Goal: Find contact information: Find contact information

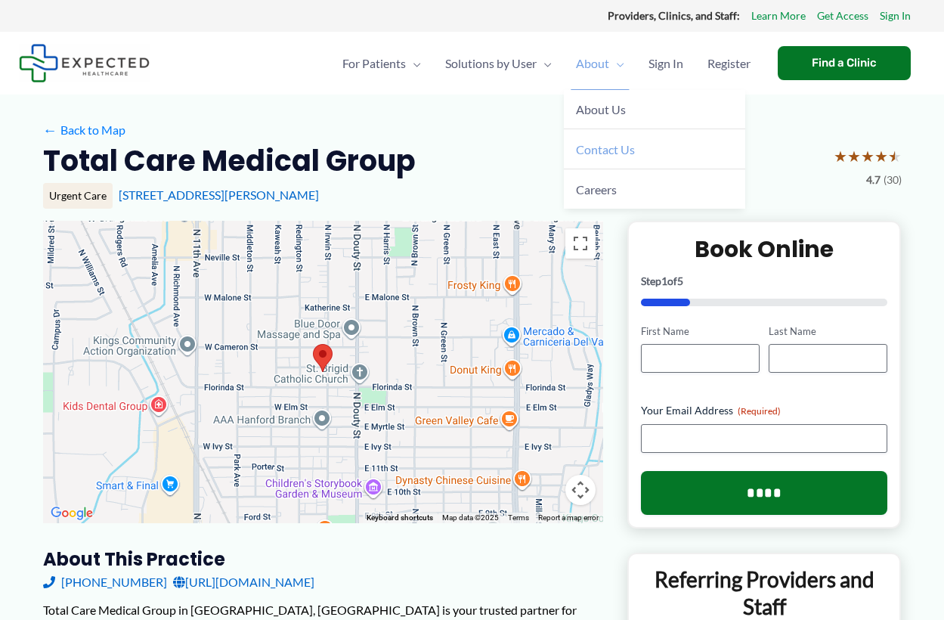
click at [600, 150] on span "Contact Us" at bounding box center [605, 149] width 59 height 14
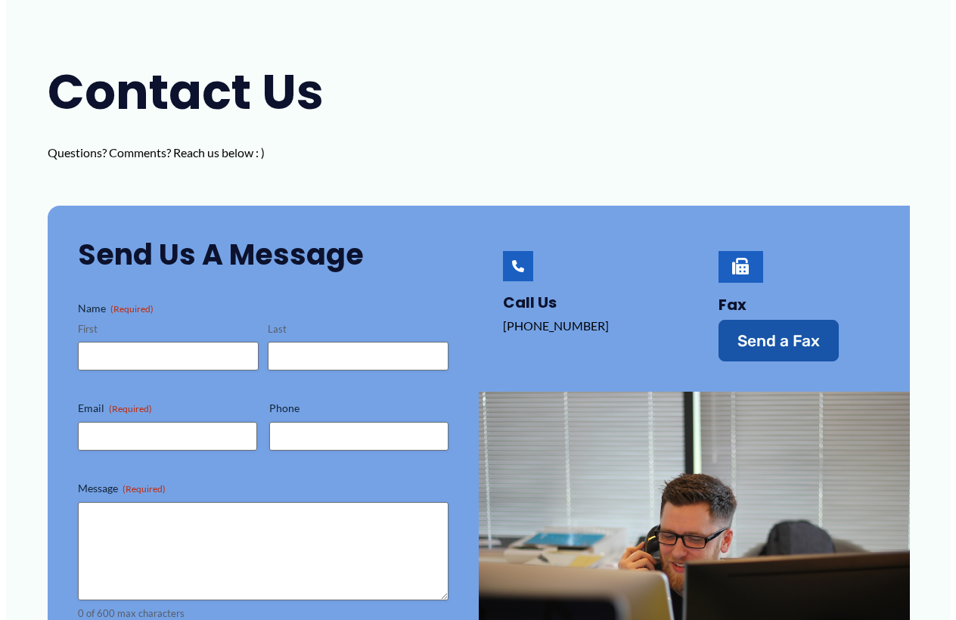
scroll to position [151, 0]
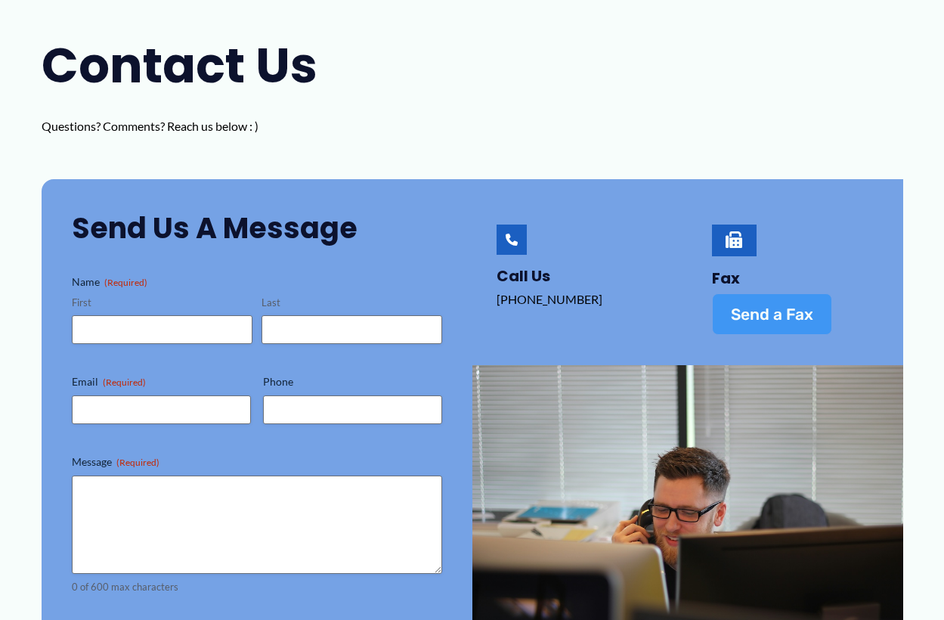
click at [742, 312] on span "Send a Fax" at bounding box center [772, 314] width 82 height 16
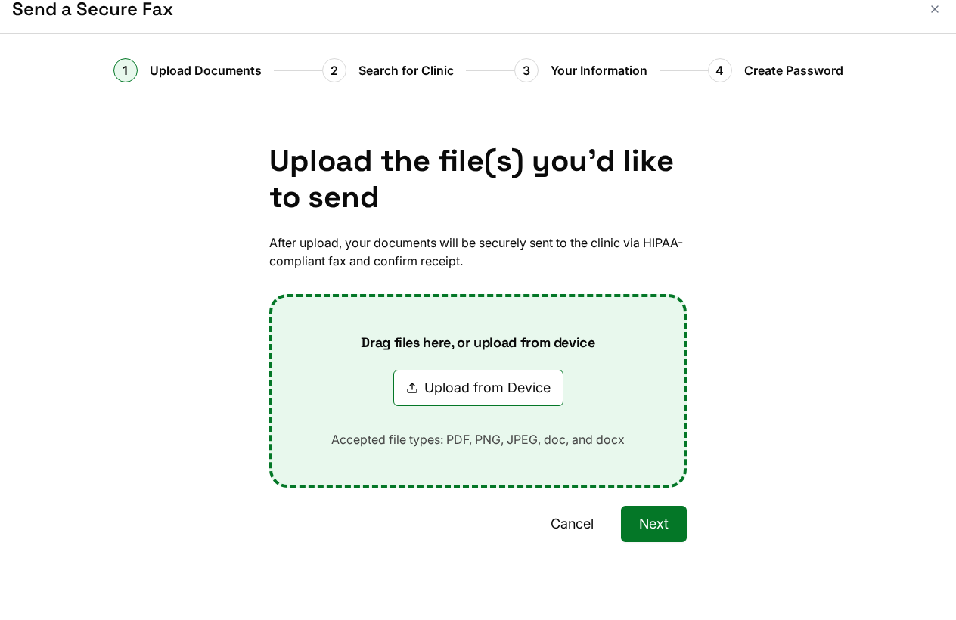
scroll to position [28, 0]
